Goal: Transaction & Acquisition: Purchase product/service

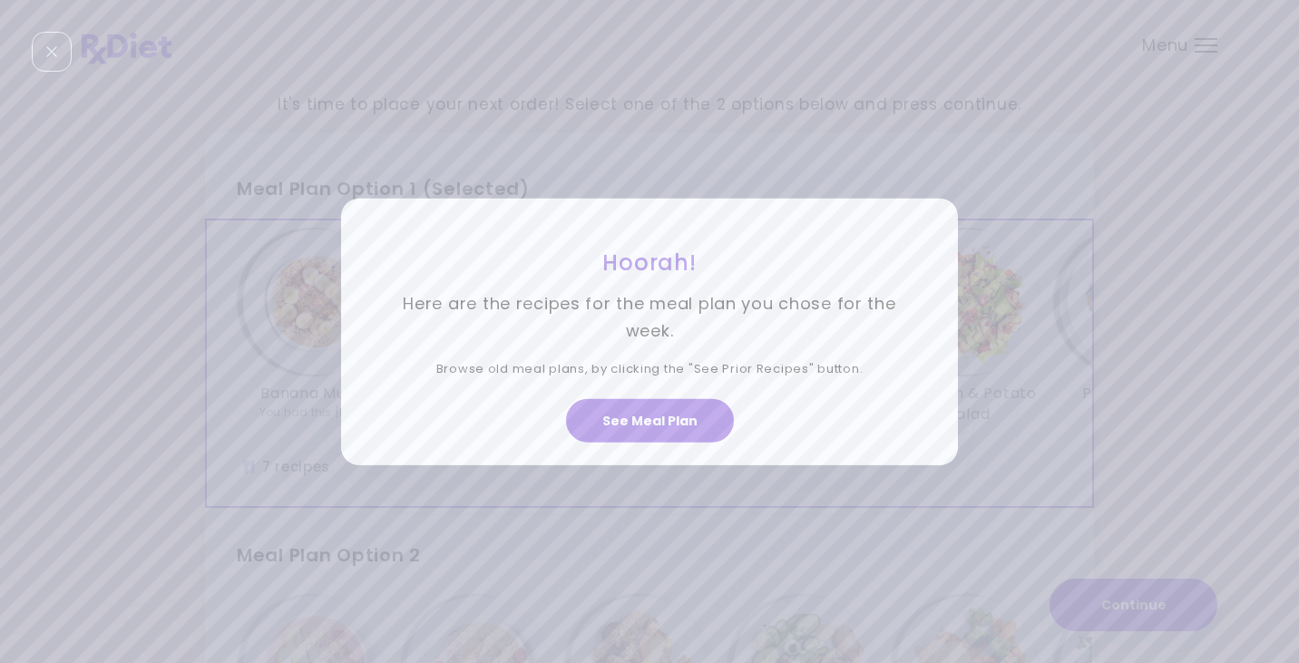
click at [1164, 151] on div "Hoorah! Here are the recipes for the meal plan you chose for the week. Browse o…" at bounding box center [649, 331] width 1299 height 663
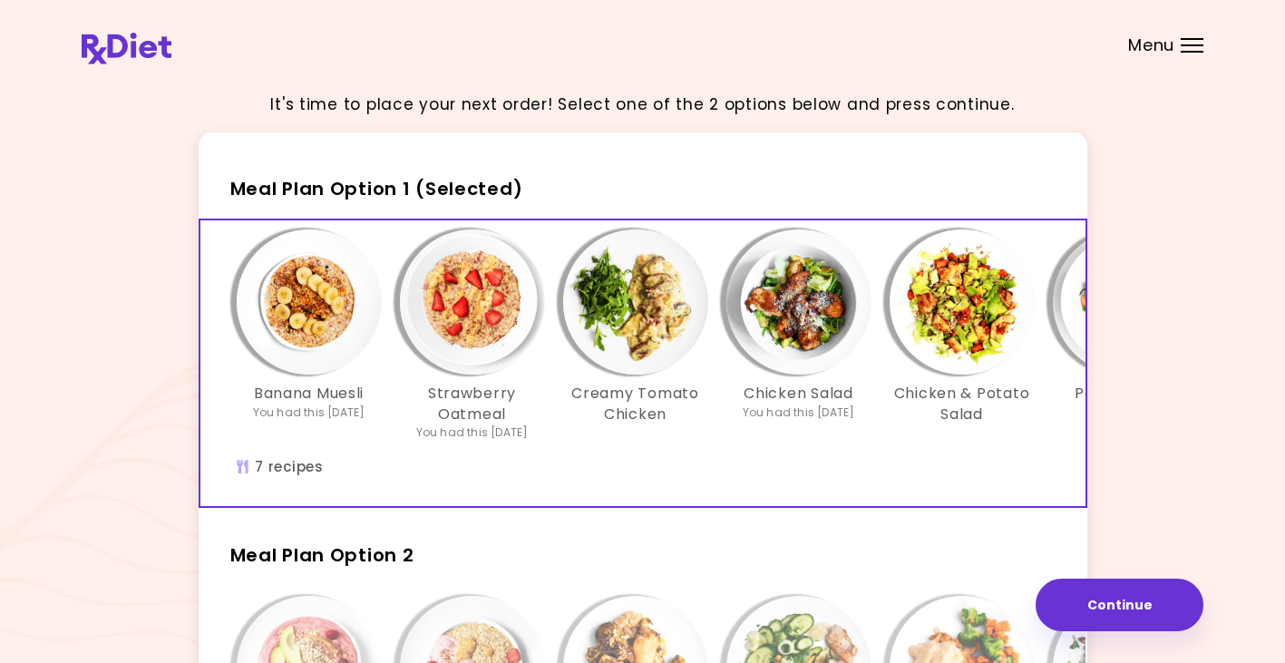
click at [1151, 342] on div "It's time to place your next order! Select one of the 2 options below and press…" at bounding box center [643, 536] width 1122 height 918
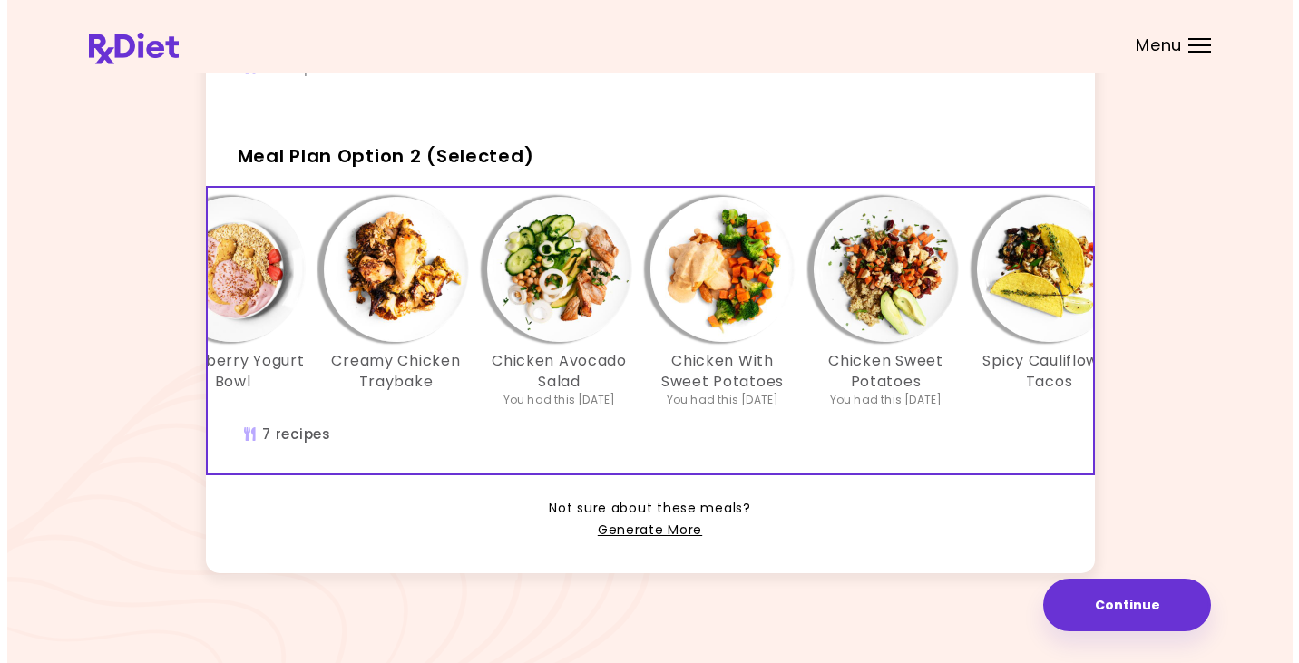
scroll to position [0, 248]
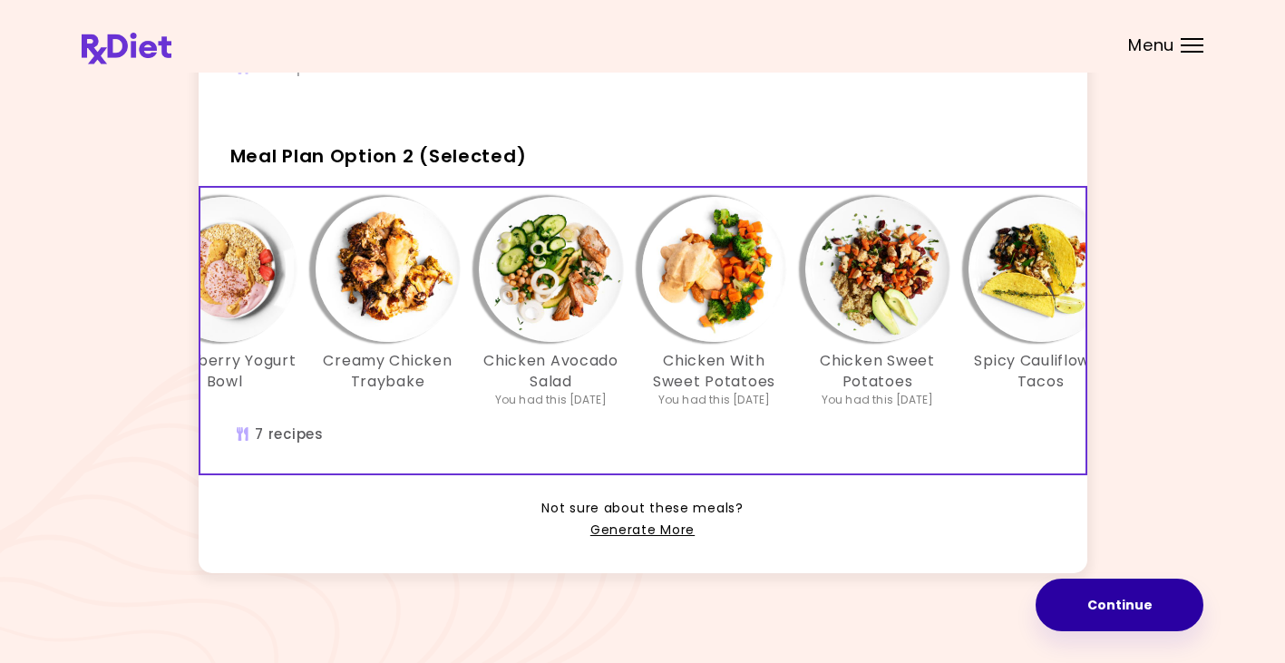
click at [1102, 598] on button "Continue" at bounding box center [1120, 605] width 168 height 53
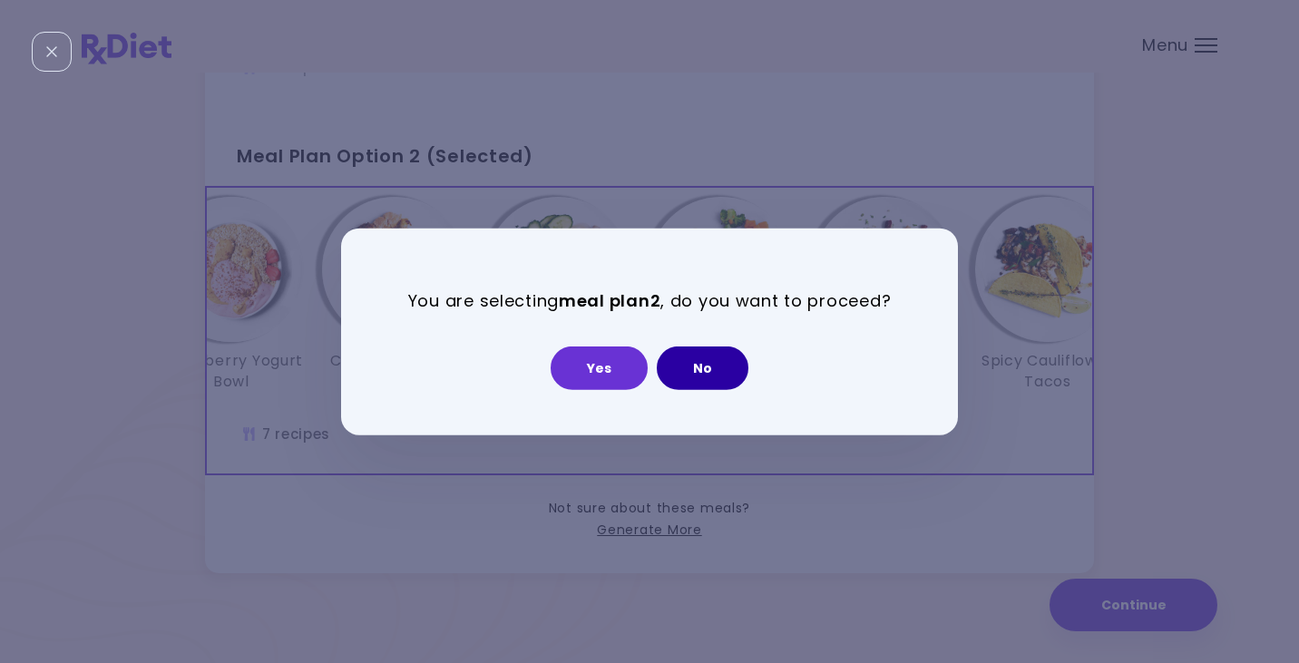
click at [714, 369] on button "No" at bounding box center [703, 368] width 92 height 44
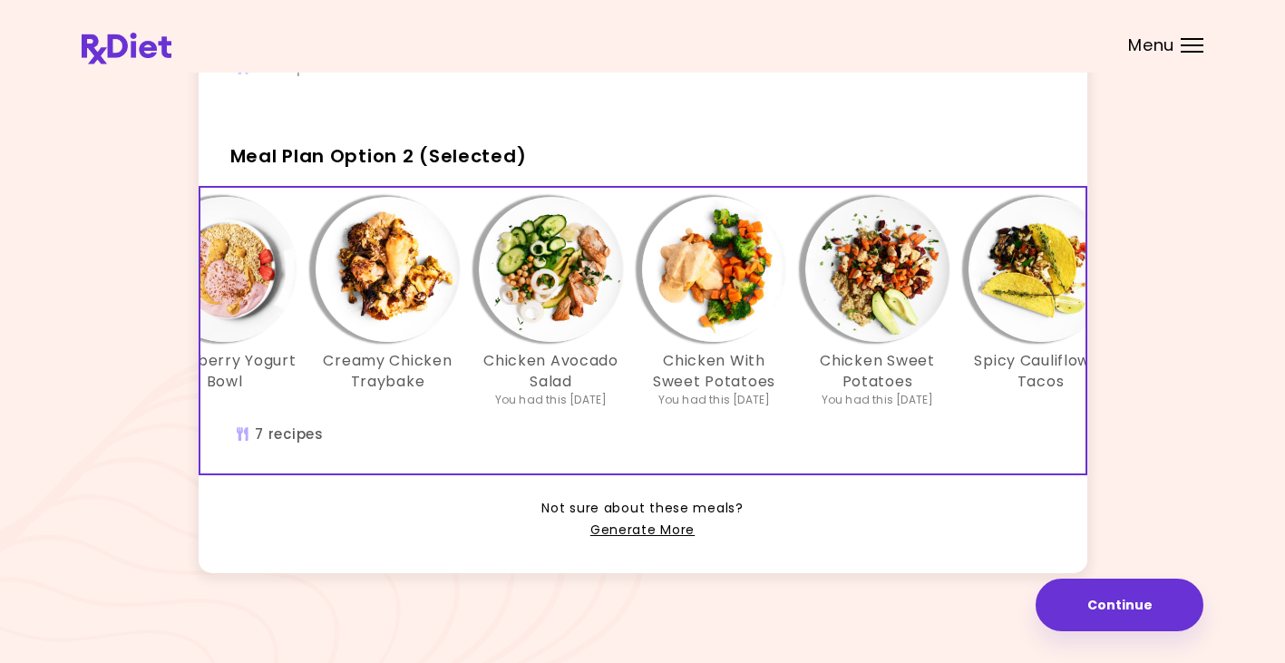
drag, startPoint x: 511, startPoint y: 397, endPoint x: 648, endPoint y: 424, distance: 139.6
click at [648, 424] on div "Strawberry Yogurt Bowl You had this [DATE] Strawberry Yogurt Bowl Creamy Chicke…" at bounding box center [551, 311] width 1143 height 229
click at [1125, 603] on button "Continue" at bounding box center [1120, 605] width 168 height 53
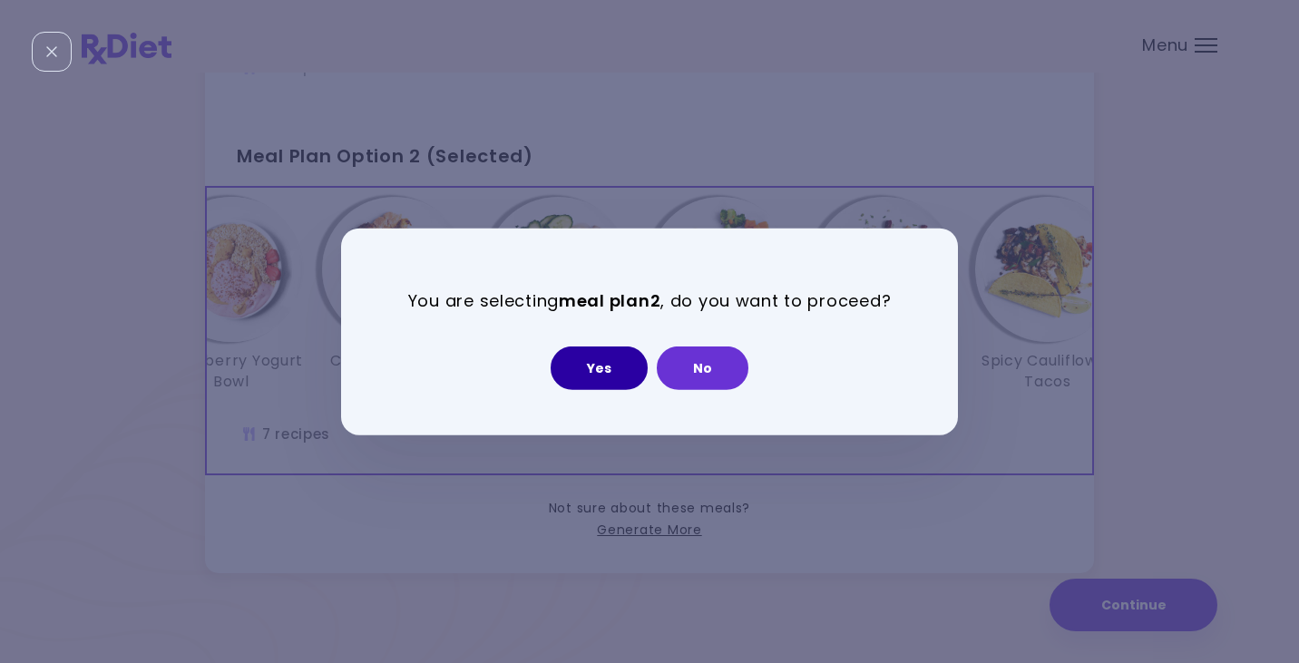
click at [608, 364] on button "Yes" at bounding box center [598, 368] width 97 height 44
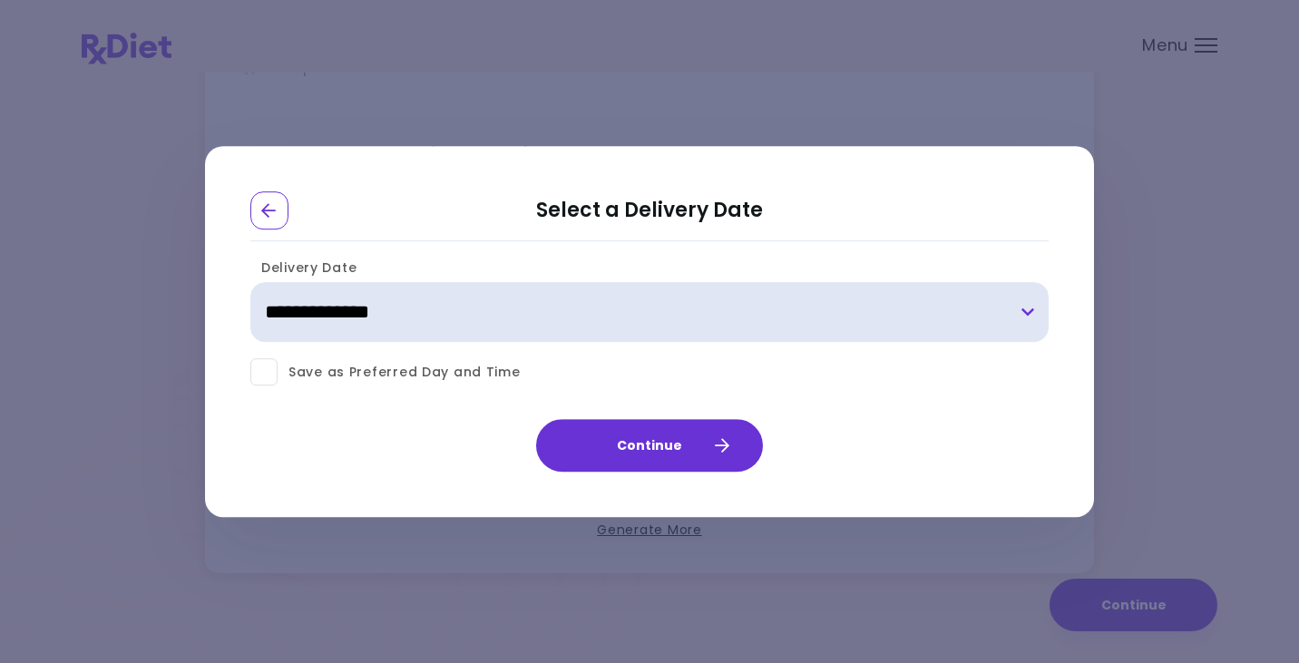
click at [1022, 308] on select "**********" at bounding box center [649, 313] width 798 height 60
select select "**********"
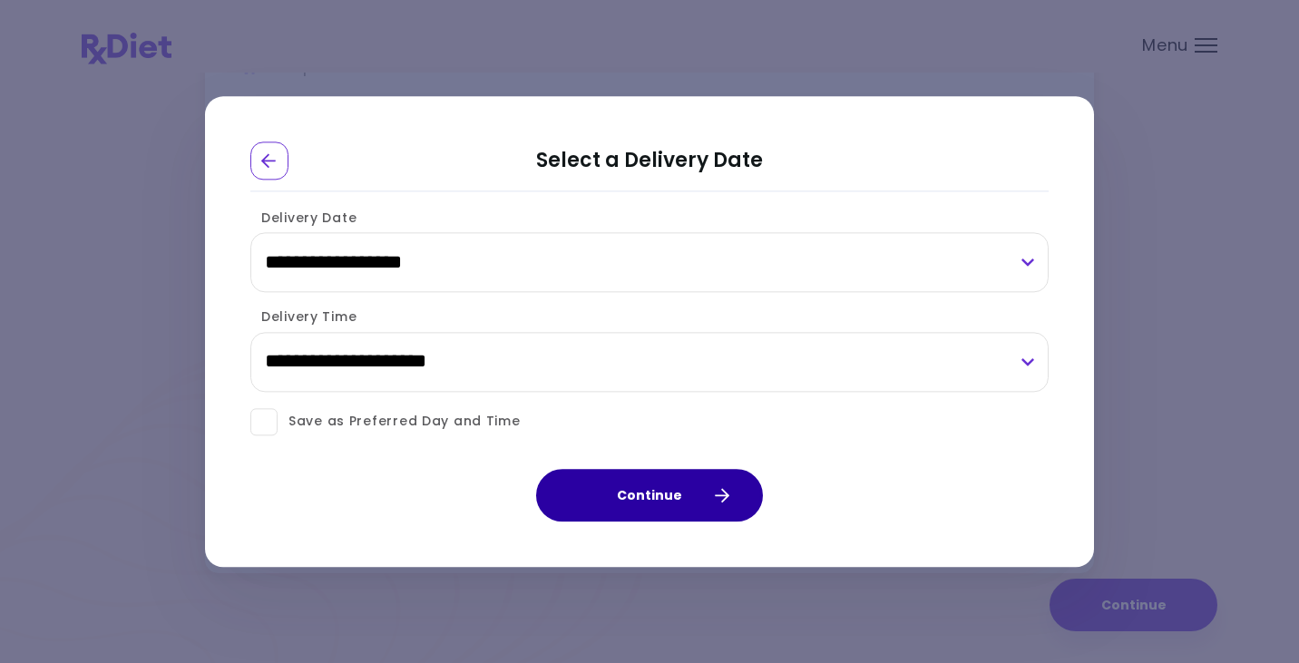
click at [614, 502] on button "Continue" at bounding box center [649, 495] width 227 height 53
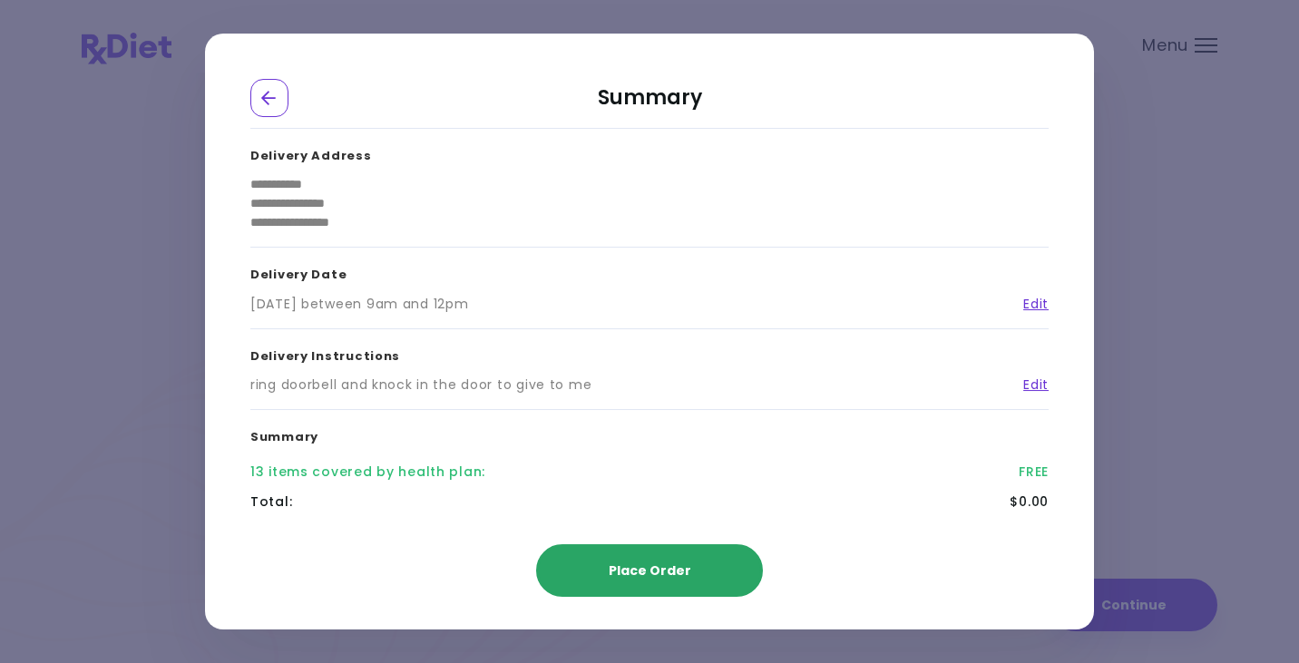
click at [637, 571] on span "Place Order" at bounding box center [650, 570] width 83 height 18
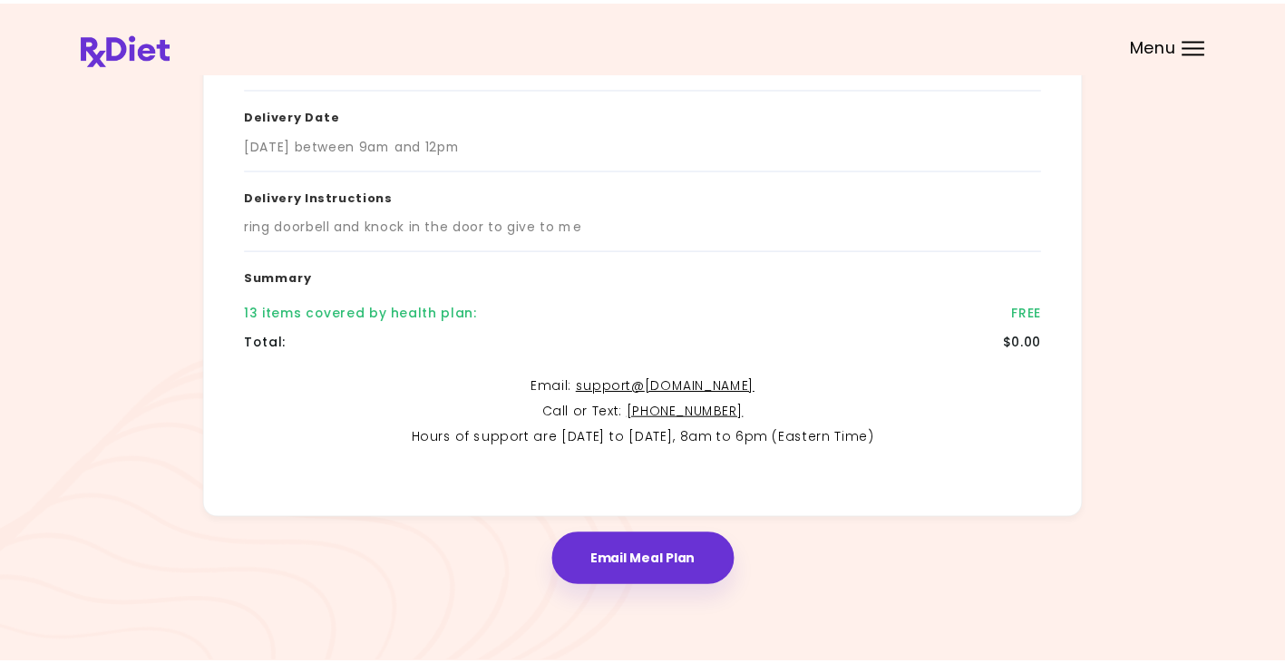
scroll to position [304, 0]
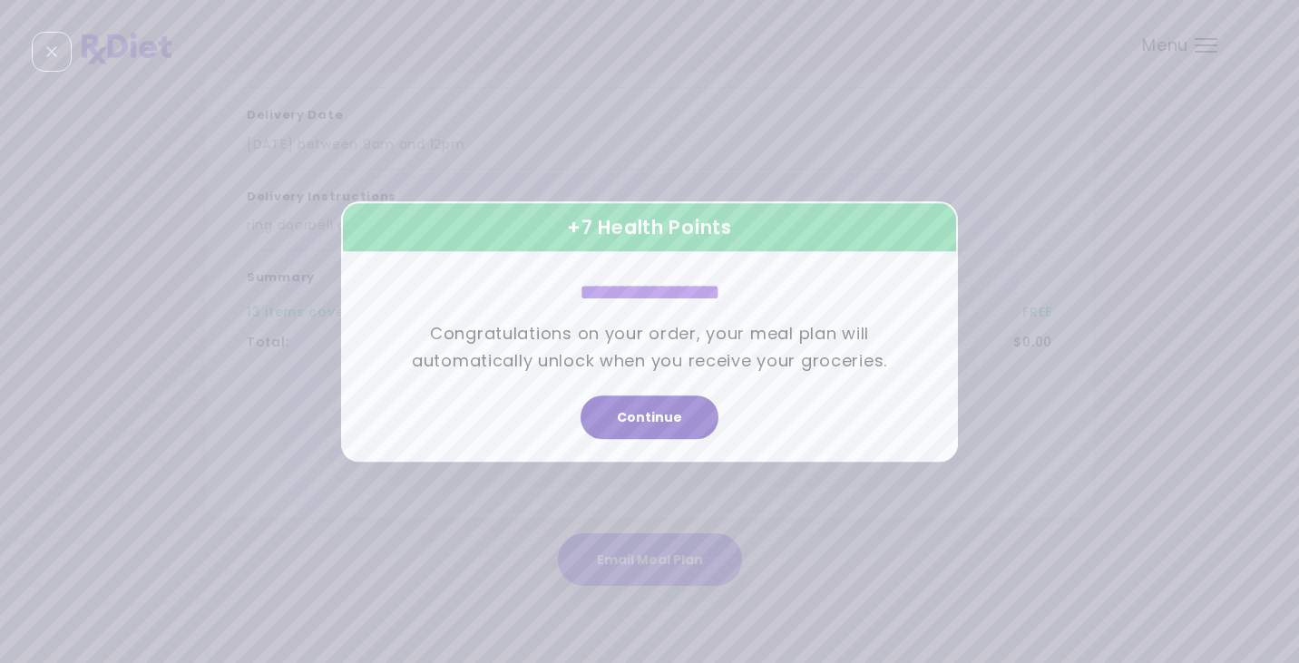
click at [673, 407] on button "Continue" at bounding box center [649, 417] width 138 height 44
